Goal: Ask a question: Seek information or help from site administrators or community

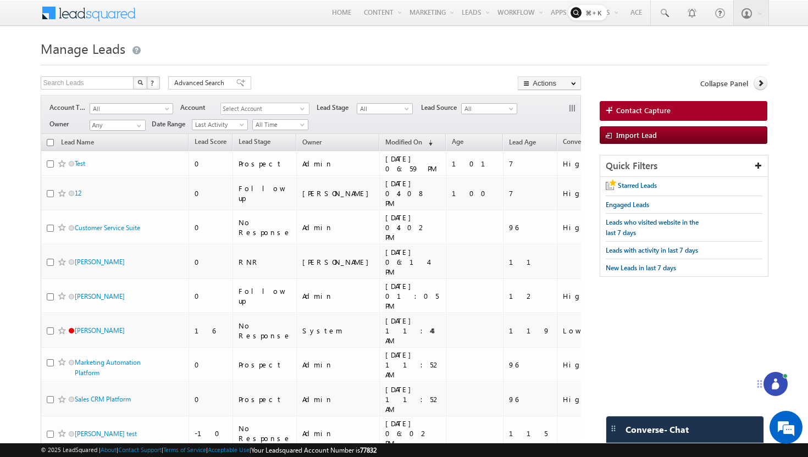
click at [766, 383] on div at bounding box center [775, 384] width 24 height 24
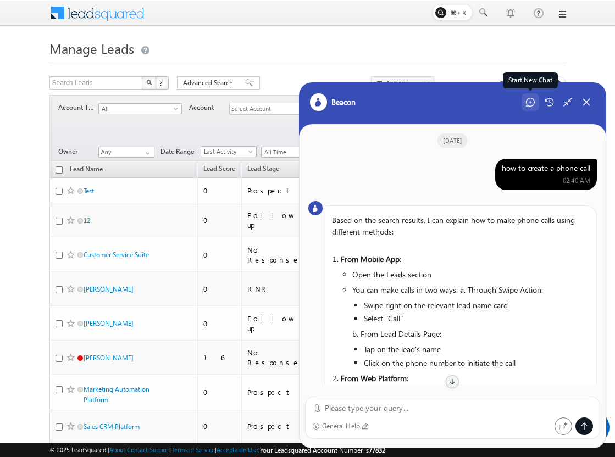
click at [536, 106] on div "Start New Chat" at bounding box center [530, 102] width 18 height 18
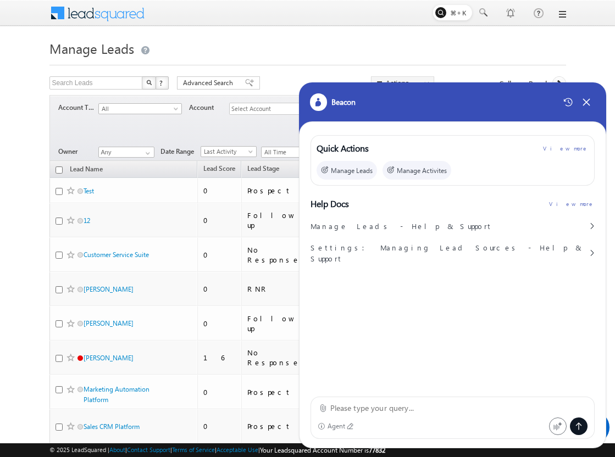
click at [373, 409] on textarea at bounding box center [459, 408] width 258 height 13
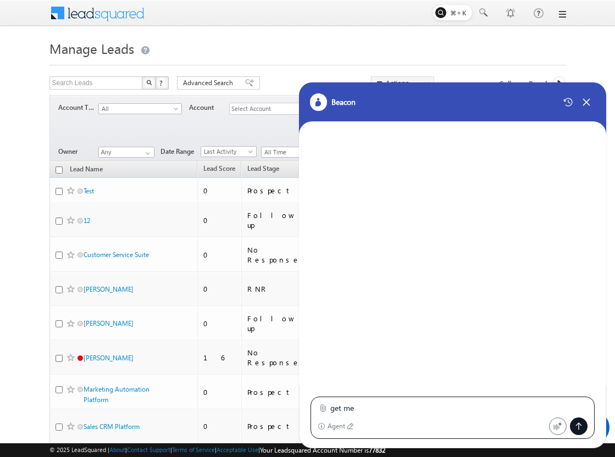
type textarea "get me"
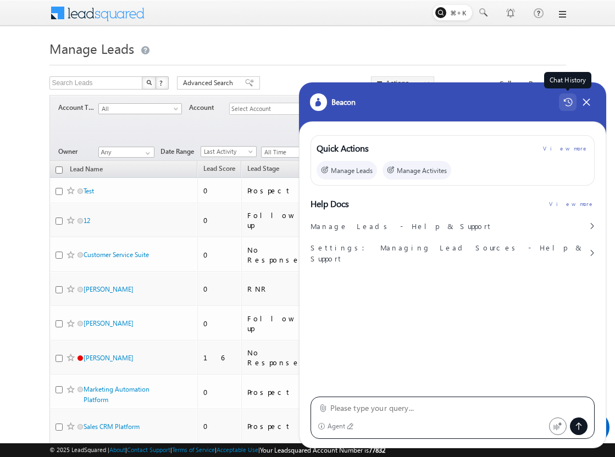
click at [564, 106] on icon at bounding box center [567, 102] width 9 height 9
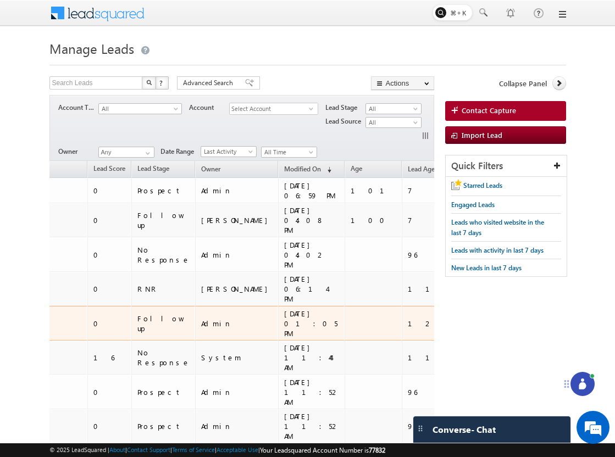
scroll to position [0, 125]
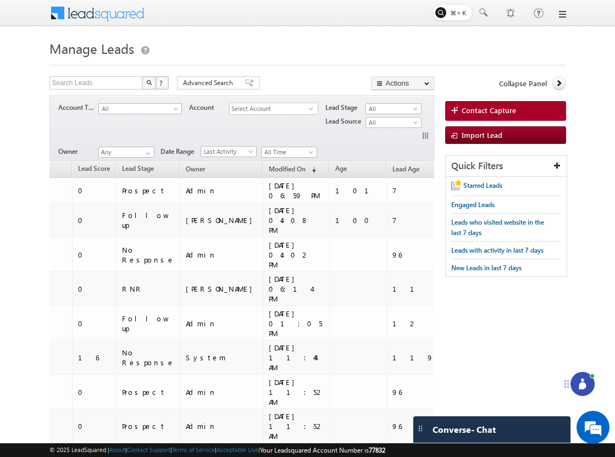
click at [587, 385] on icon at bounding box center [582, 384] width 11 height 11
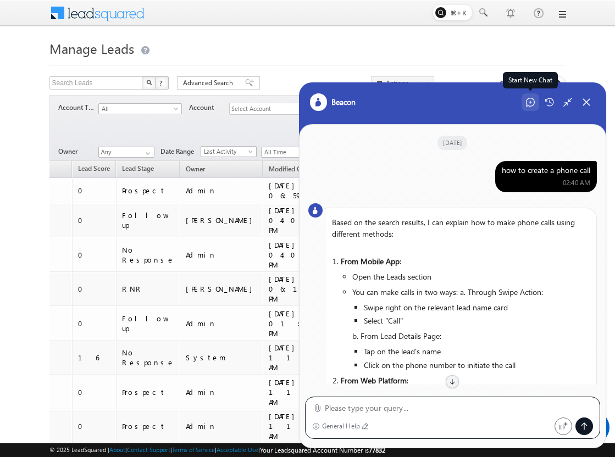
scroll to position [0, 0]
click at [532, 102] on icon at bounding box center [530, 102] width 9 height 9
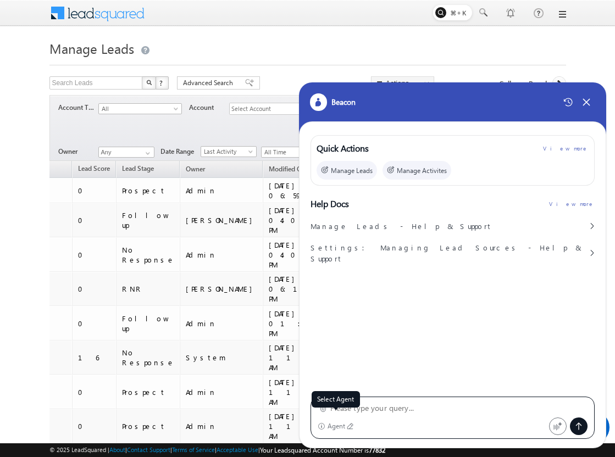
click at [332, 427] on div "Agent" at bounding box center [336, 426] width 18 height 8
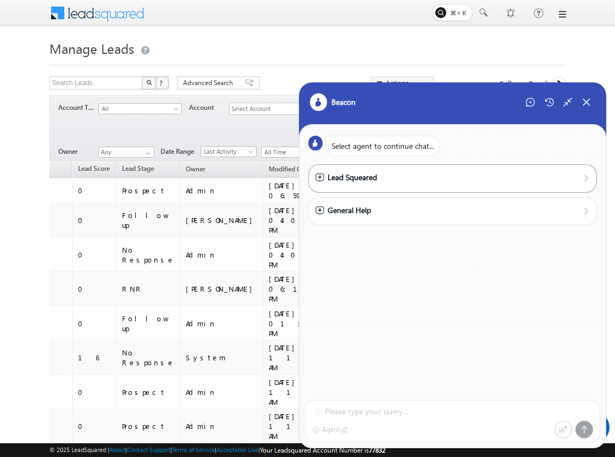
click at [357, 179] on div "Lead Squeared" at bounding box center [346, 177] width 62 height 12
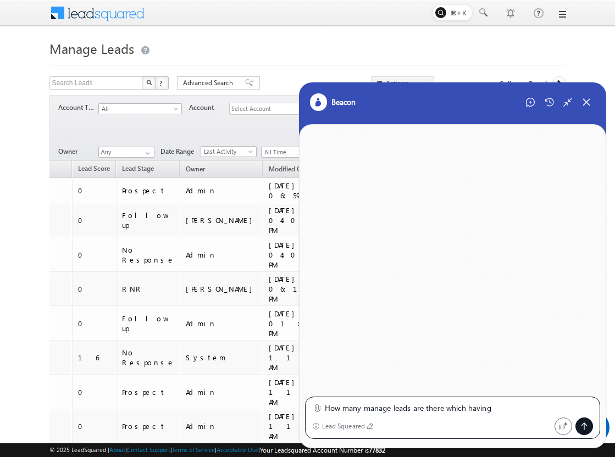
type textarea "How many manage leads are there which having"
click at [560, 105] on div "Minimize Chat" at bounding box center [568, 102] width 18 height 18
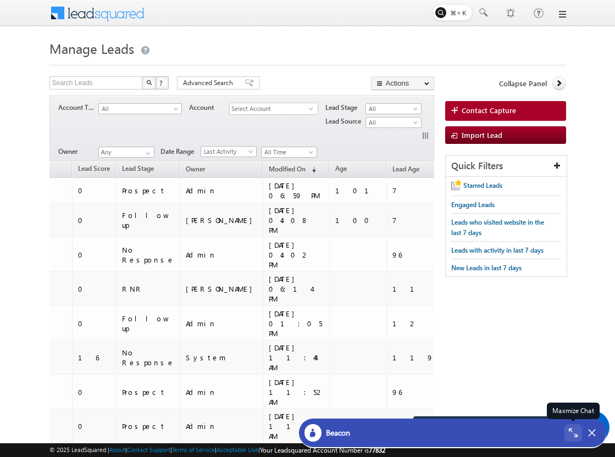
click at [568, 429] on div "Maxmize Chat" at bounding box center [573, 433] width 18 height 18
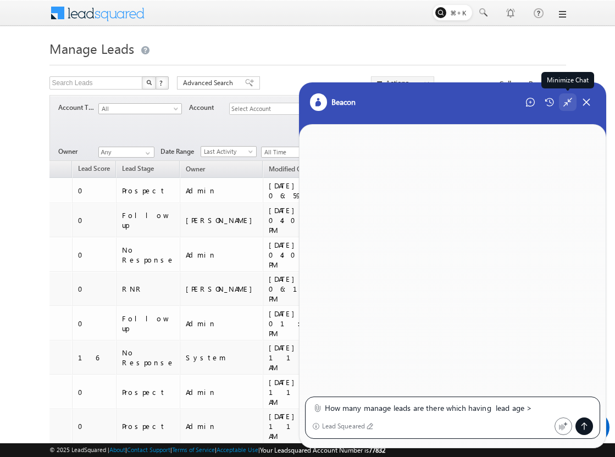
type textarea "How many manage leads are there which having lead age > 5 and"
click at [564, 107] on icon at bounding box center [568, 102] width 10 height 10
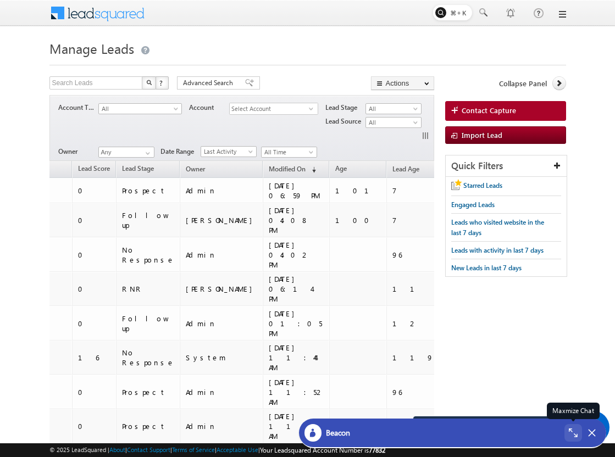
click at [570, 437] on icon at bounding box center [573, 433] width 9 height 9
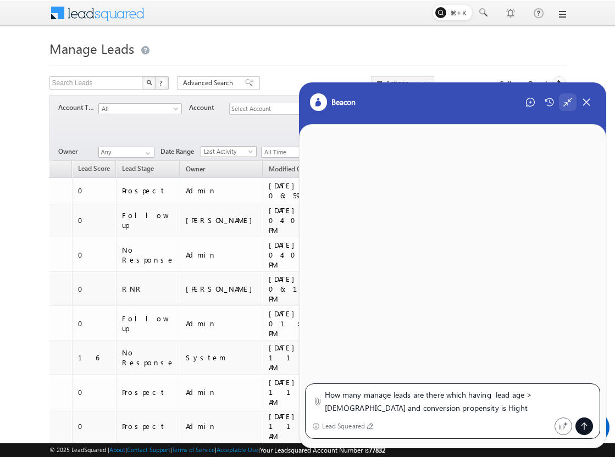
type textarea "How many manage leads are there which having lead age > 5 and conversion propen…"
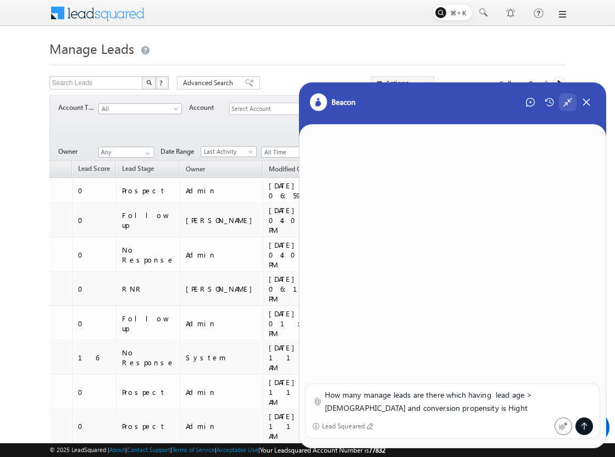
click at [584, 422] on icon at bounding box center [584, 426] width 9 height 9
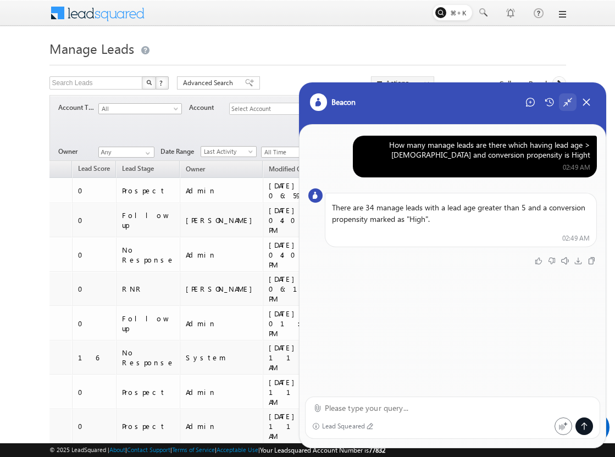
click at [480, 144] on div "How many manage leads are there which having lead age > 5 and conversion propen…" at bounding box center [474, 150] width 231 height 20
click at [527, 107] on icon at bounding box center [530, 102] width 9 height 9
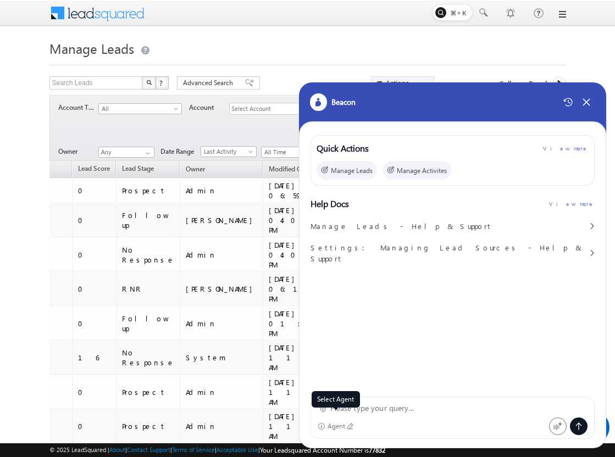
click at [334, 427] on div "Agent" at bounding box center [336, 426] width 18 height 8
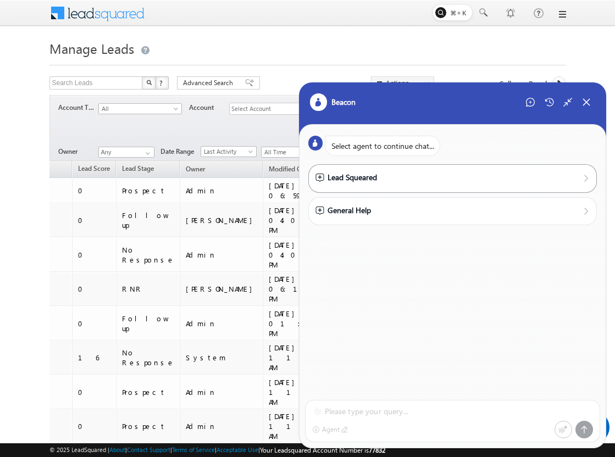
click at [364, 186] on div "Lead Squeared" at bounding box center [452, 178] width 289 height 28
click at [373, 174] on div "Lead Squeared" at bounding box center [346, 177] width 62 height 12
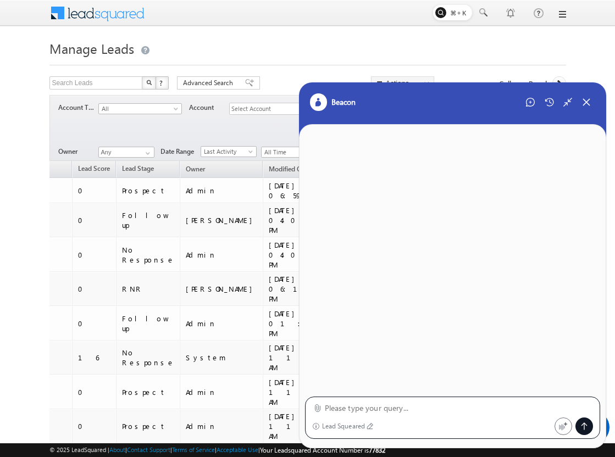
paste textarea "How many manage leads are there which having lead age > 5 and conversion propen…"
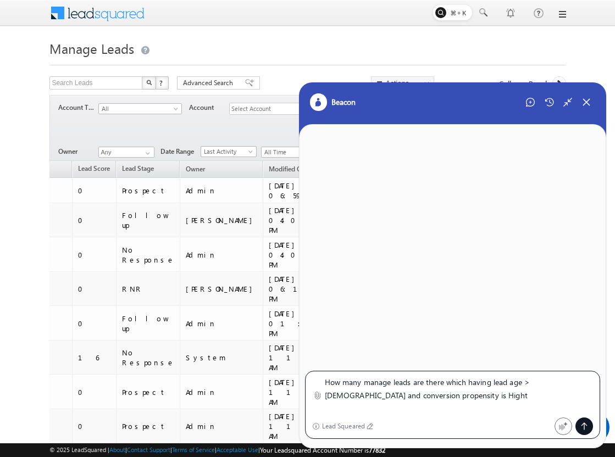
drag, startPoint x: 361, startPoint y: 383, endPoint x: 317, endPoint y: 382, distance: 44.5
click at [317, 382] on div "How many manage leads are there which having lead age > 5 and conversion propen…" at bounding box center [452, 395] width 281 height 39
type textarea "get me manage leads are there which having lead age > 5 and conversion propensi…"
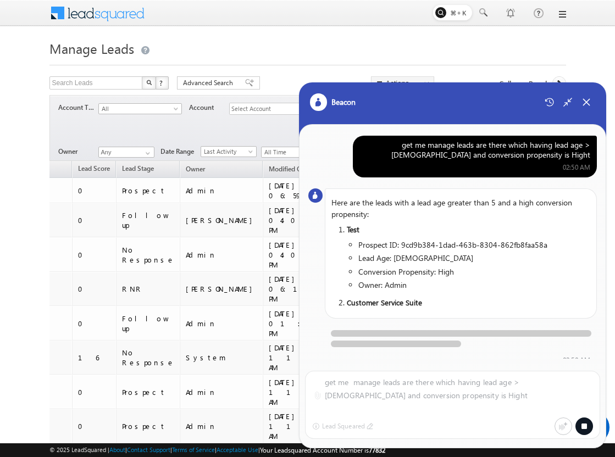
click at [422, 155] on div "get me manage leads are there which having lead age > 5 and conversion propensi…" at bounding box center [474, 150] width 231 height 20
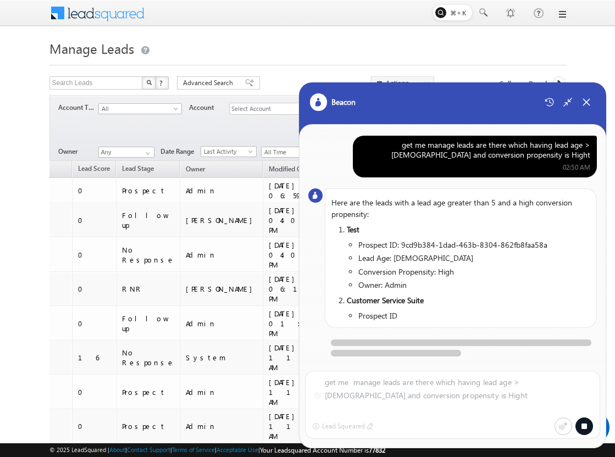
click at [422, 155] on div "get me manage leads are there which having lead age > 5 and conversion propensi…" at bounding box center [474, 150] width 231 height 20
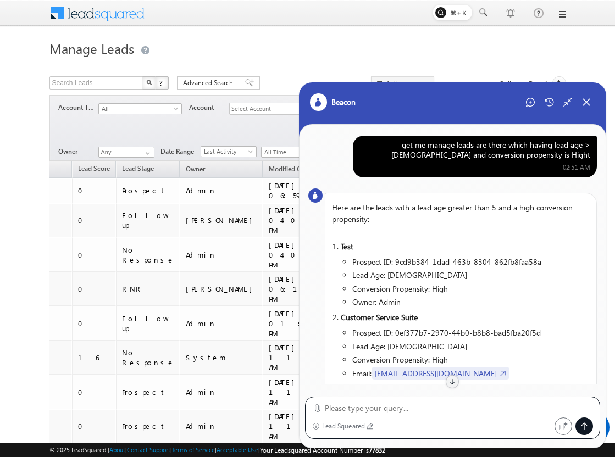
click at [486, 156] on div "get me manage leads are there which having lead age > 5 and conversion propensi…" at bounding box center [474, 150] width 231 height 20
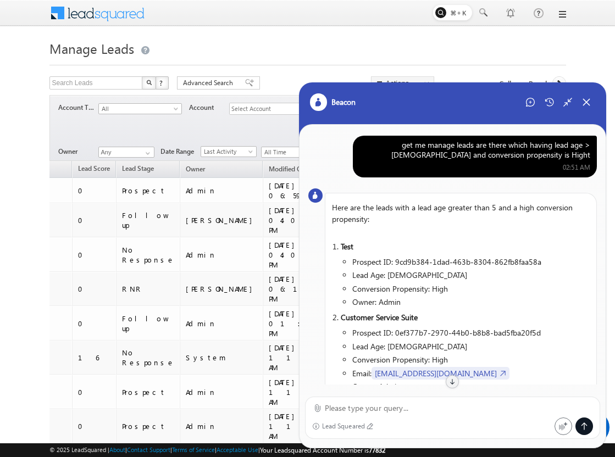
click at [486, 156] on div "get me manage leads are there which having lead age > 5 and conversion propensi…" at bounding box center [474, 150] width 231 height 20
click at [564, 105] on icon at bounding box center [567, 102] width 9 height 9
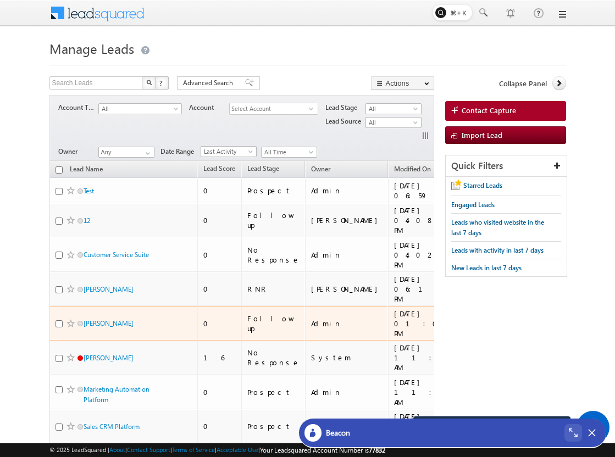
click at [394, 309] on div "[DATE] 01:05 PM" at bounding box center [421, 324] width 55 height 30
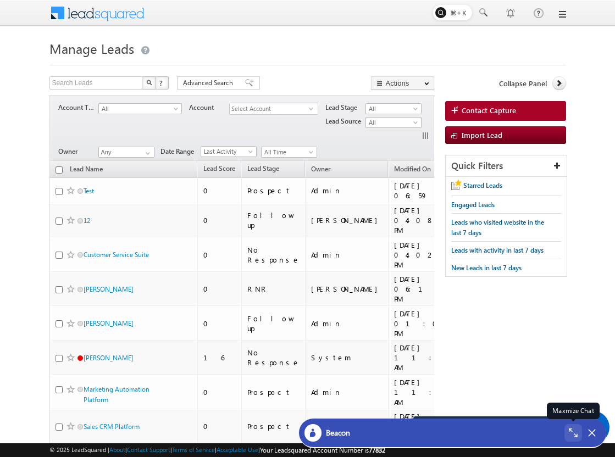
click at [570, 431] on icon at bounding box center [571, 431] width 4 height 4
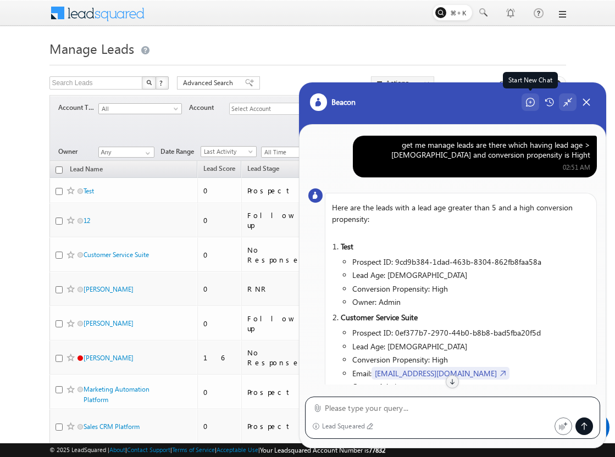
click at [530, 107] on icon at bounding box center [530, 102] width 9 height 9
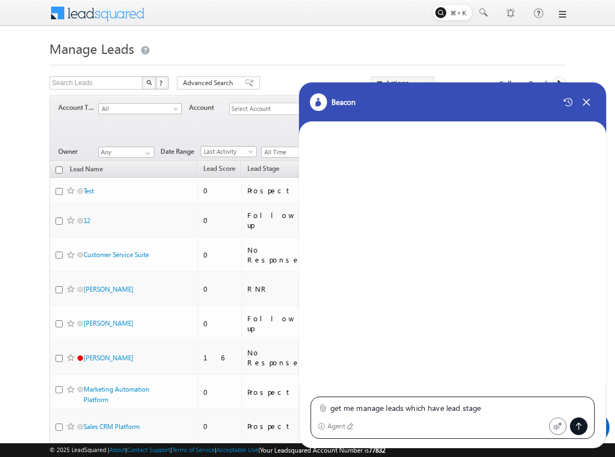
type textarea "get me manage leads which have lead stage"
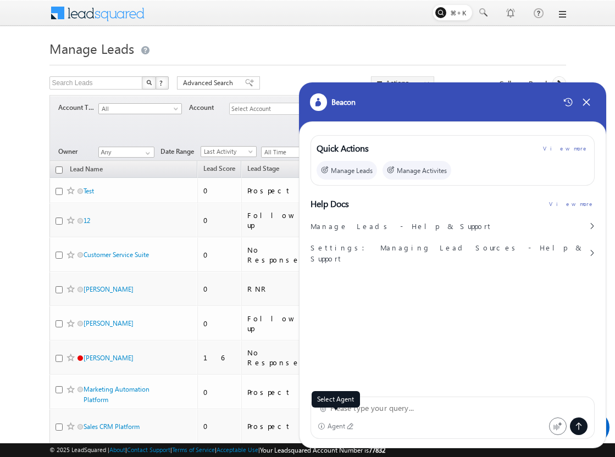
click at [332, 426] on div "Agent" at bounding box center [336, 426] width 18 height 8
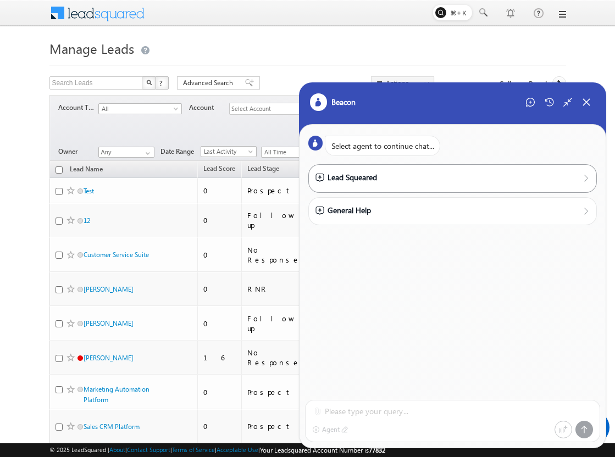
click at [366, 176] on div "Lead Squeared" at bounding box center [346, 177] width 62 height 12
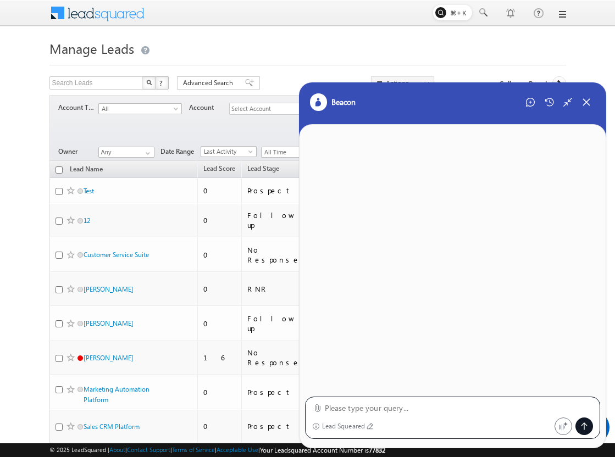
paste textarea "get me manage leads which have lead stage"
type textarea "get me manage leads which have lead stage"
click at [564, 99] on icon at bounding box center [568, 102] width 10 height 10
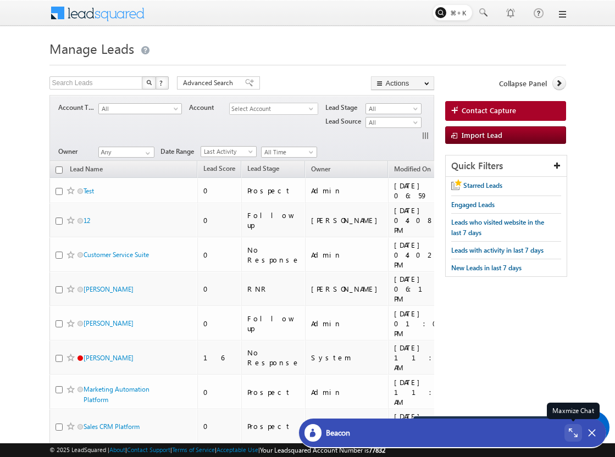
click at [566, 430] on div "Maxmize Chat" at bounding box center [573, 433] width 18 height 18
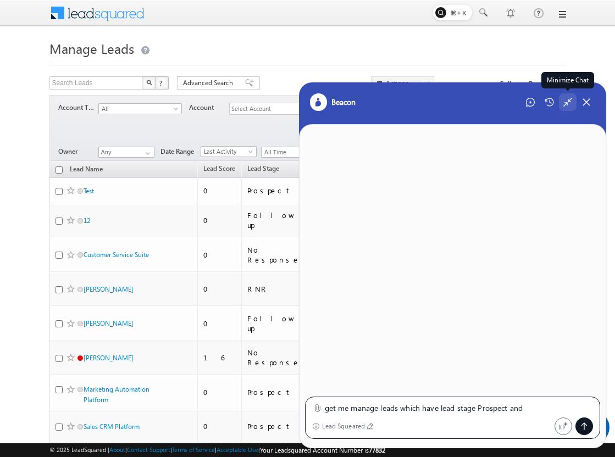
type textarea "get me manage leads which have lead stage Prospect and"
click at [567, 101] on icon at bounding box center [568, 102] width 10 height 10
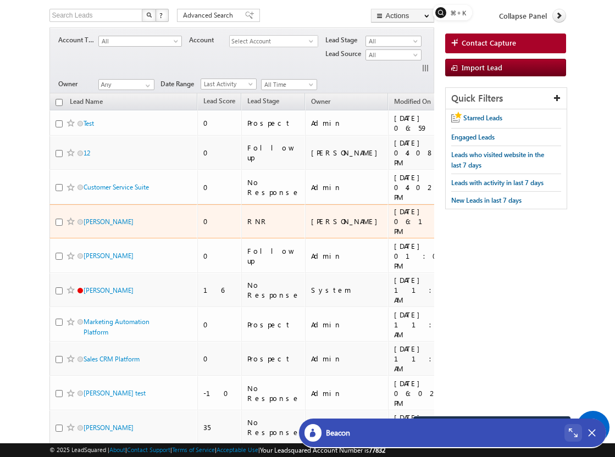
scroll to position [69, 0]
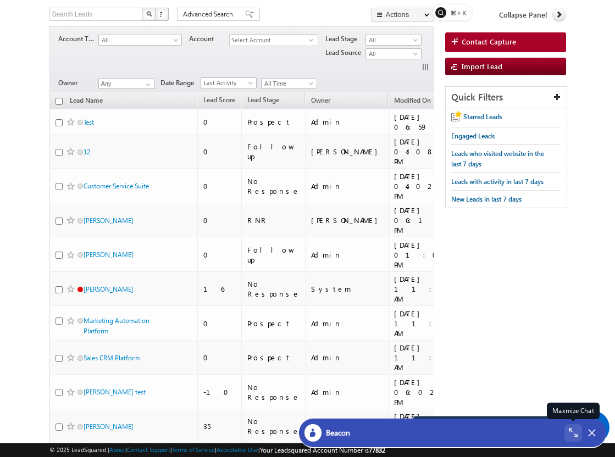
click at [571, 438] on div "Maxmize Chat" at bounding box center [573, 433] width 18 height 18
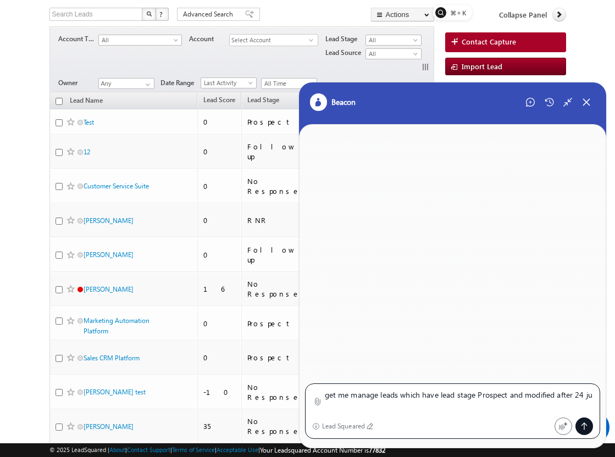
scroll to position [0, 0]
type textarea "get me manage leads which have lead stage Prospect and modified after 24 june 2…"
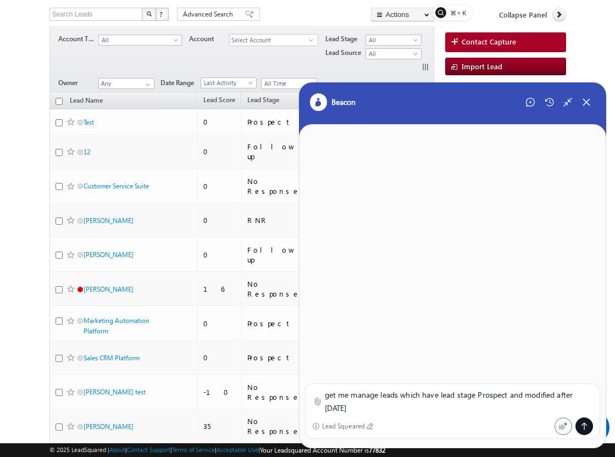
click at [588, 429] on icon at bounding box center [584, 426] width 9 height 9
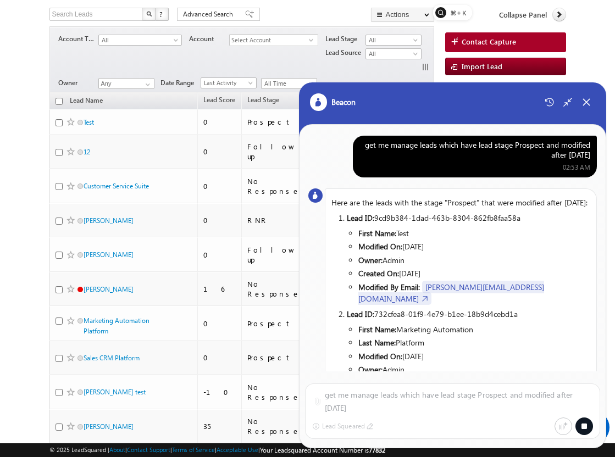
click at [520, 148] on div "get me manage leads which have lead stage Prospect and modified after 24 june 2…" at bounding box center [474, 150] width 231 height 20
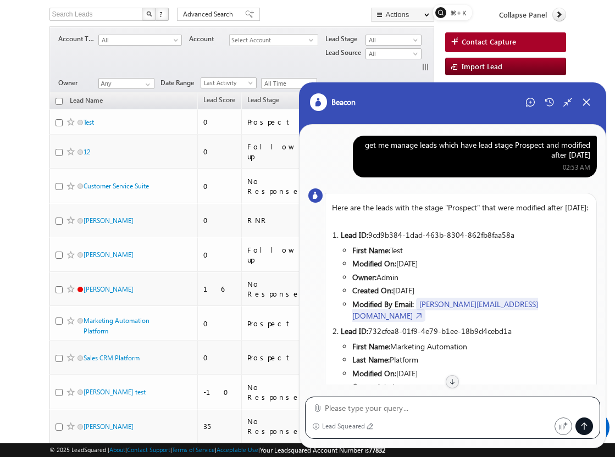
click at [510, 152] on div "get me manage leads which have lead stage Prospect and modified after 24 june 2…" at bounding box center [474, 150] width 231 height 20
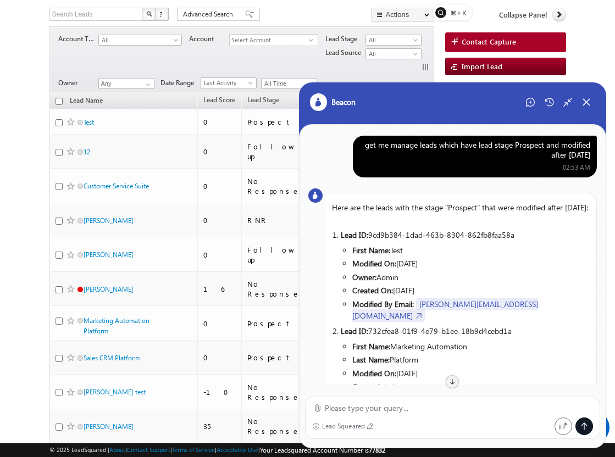
click at [510, 152] on div "get me manage leads which have lead stage Prospect and modified after 24 june 2…" at bounding box center [474, 150] width 231 height 20
click at [541, 159] on div "get me manage leads which have lead stage Prospect and modified after 24 june 2…" at bounding box center [474, 150] width 231 height 20
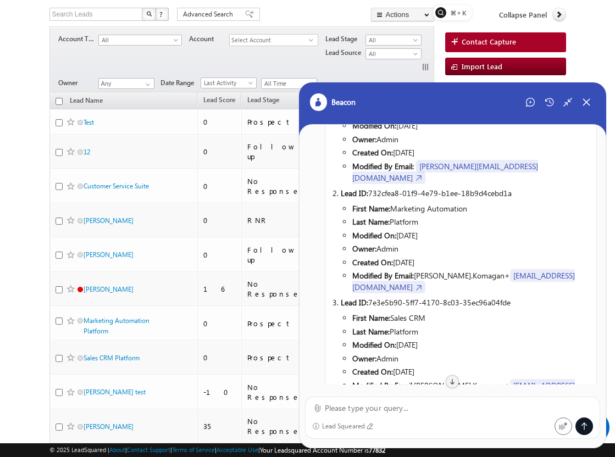
scroll to position [137, 0]
click at [565, 100] on icon at bounding box center [568, 102] width 10 height 10
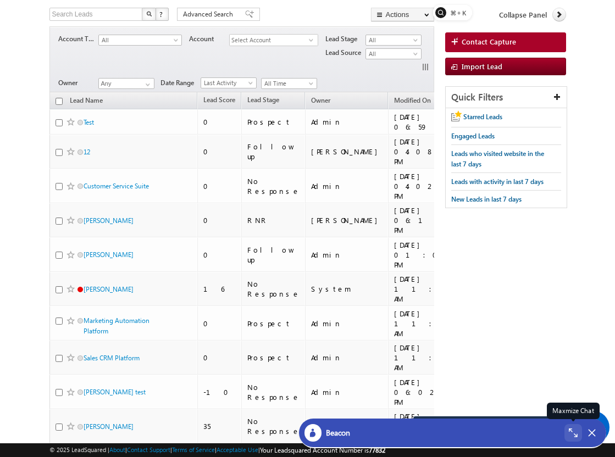
click at [572, 437] on icon at bounding box center [573, 433] width 9 height 9
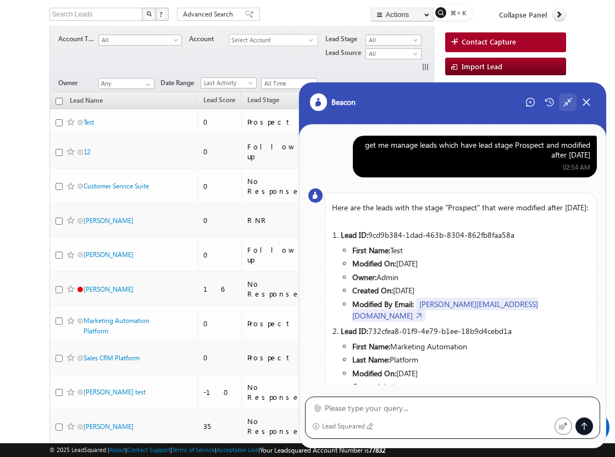
scroll to position [231, 0]
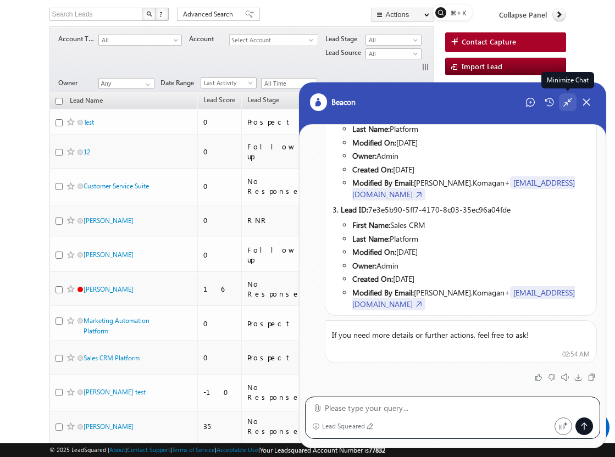
click at [563, 107] on icon at bounding box center [568, 102] width 10 height 10
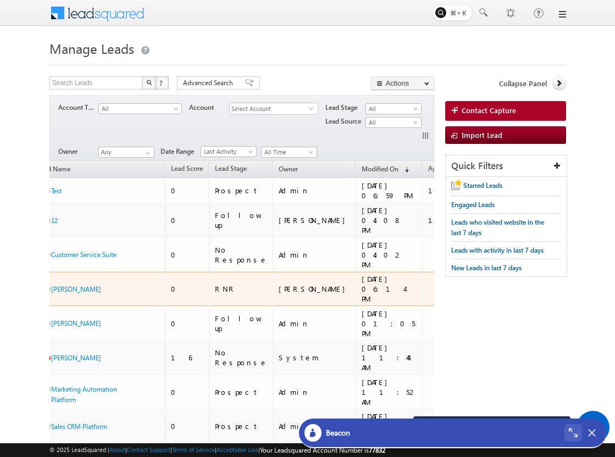
scroll to position [0, 0]
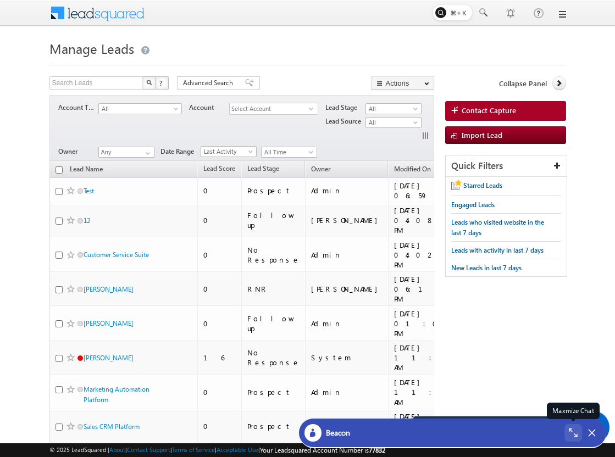
click at [570, 429] on icon at bounding box center [571, 431] width 4 height 4
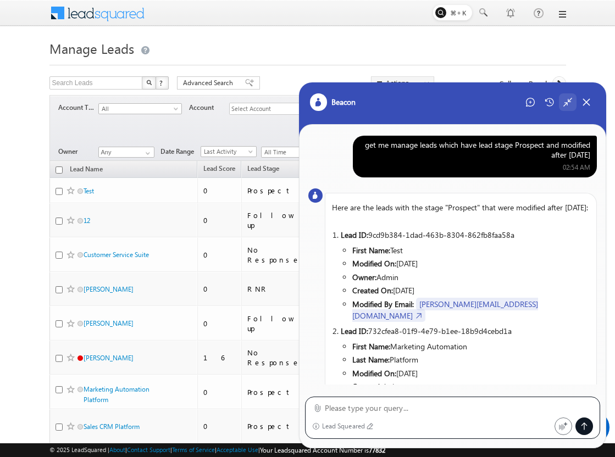
scroll to position [231, 0]
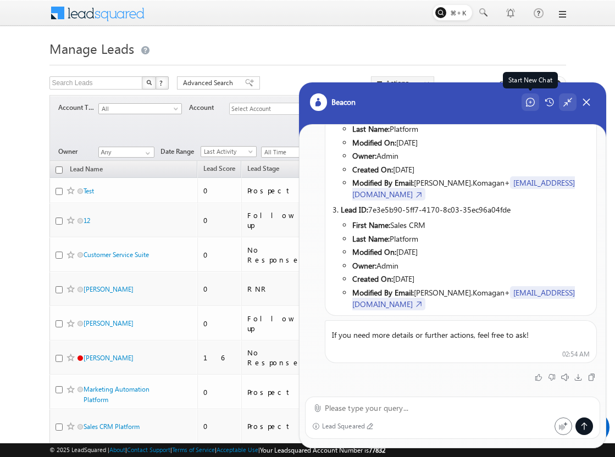
click at [530, 103] on icon at bounding box center [530, 102] width 9 height 9
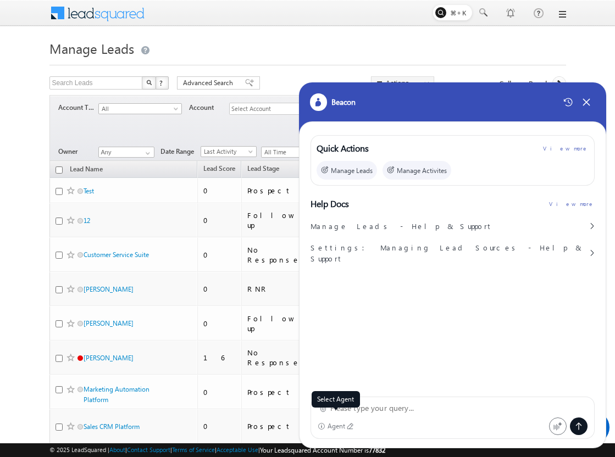
click at [340, 427] on div "Agent" at bounding box center [336, 426] width 18 height 8
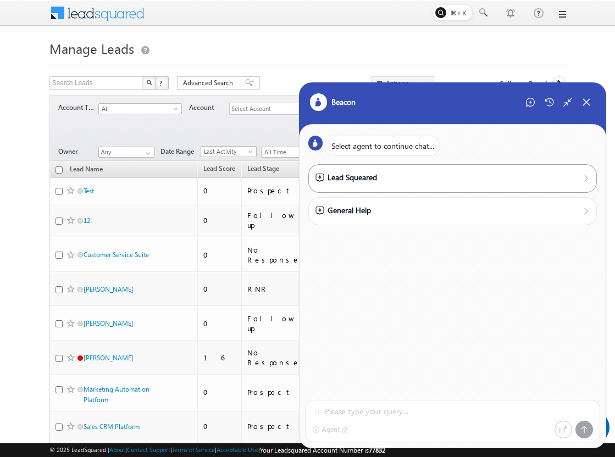
click at [359, 181] on div "Lead Squeared" at bounding box center [346, 177] width 62 height 12
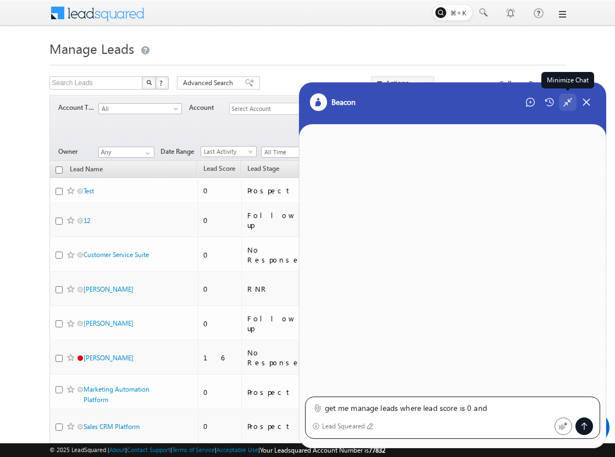
type textarea "get me manage leads where lead score is 0 and"
click at [565, 105] on icon at bounding box center [568, 102] width 10 height 10
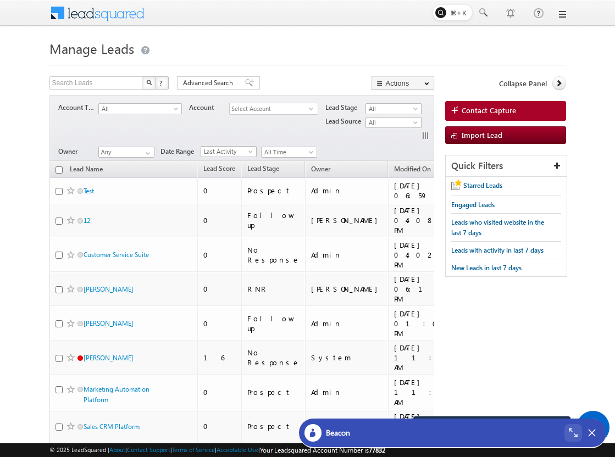
click at [563, 434] on div "Beacon" at bounding box center [452, 433] width 297 height 18
click at [566, 430] on div at bounding box center [573, 433] width 18 height 18
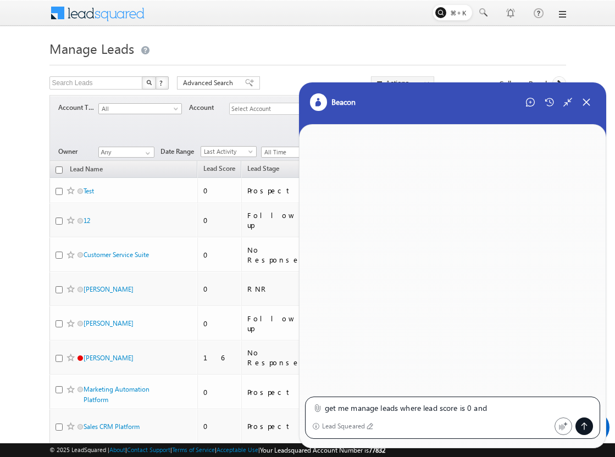
click at [514, 405] on textarea "get me manage leads where lead score is 0 and" at bounding box center [459, 408] width 269 height 13
type textarea "get me manage leads where lead score is 0 and owner as admin"
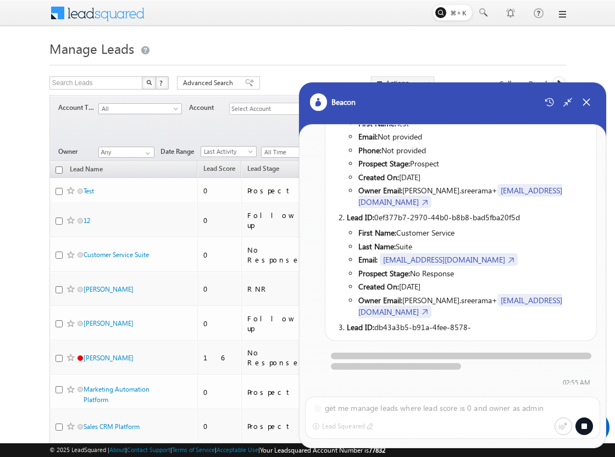
scroll to position [0, 0]
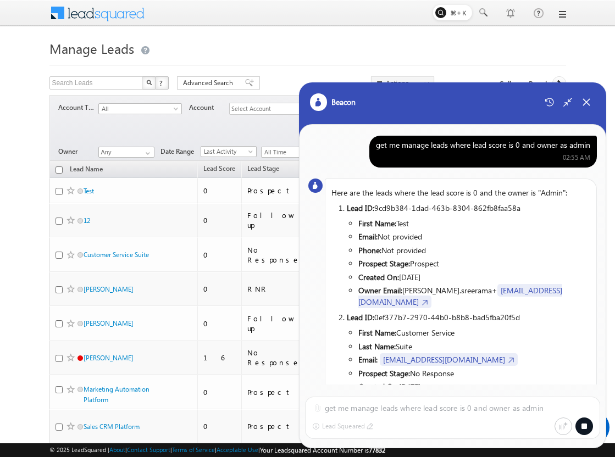
click at [471, 146] on div "get me manage leads where lead score is 0 and owner as admin" at bounding box center [483, 145] width 214 height 10
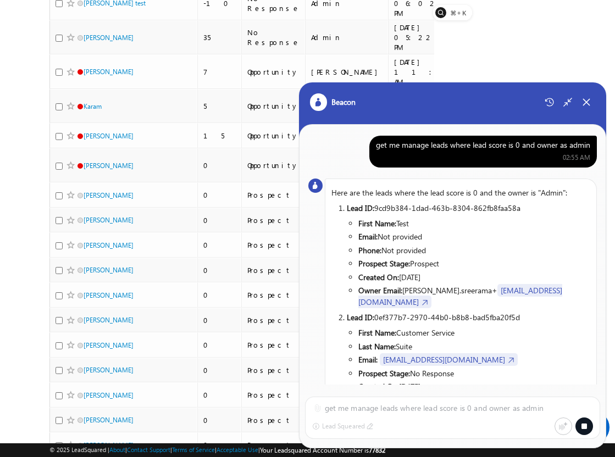
click at [513, 148] on div "get me manage leads where lead score is 0 and owner as admin" at bounding box center [483, 145] width 214 height 10
